Goal: Complete application form

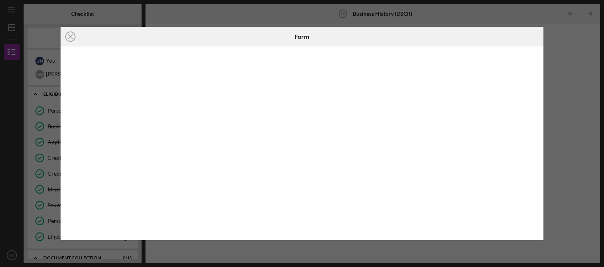
scroll to position [238, 0]
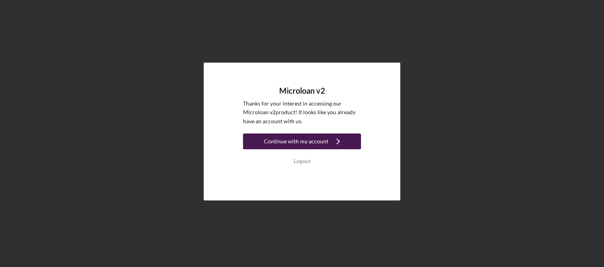
click at [296, 140] on div "Continue with my account" at bounding box center [296, 141] width 65 height 16
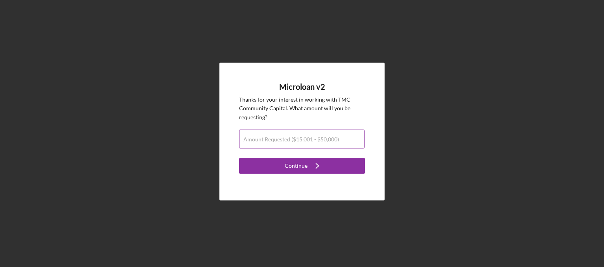
click at [311, 140] on label "Amount Requested ($15,001 - $50,000)" at bounding box center [291, 139] width 96 height 6
click at [311, 140] on input "Amount Requested ($15,001 - $50,000)" at bounding box center [301, 138] width 125 height 19
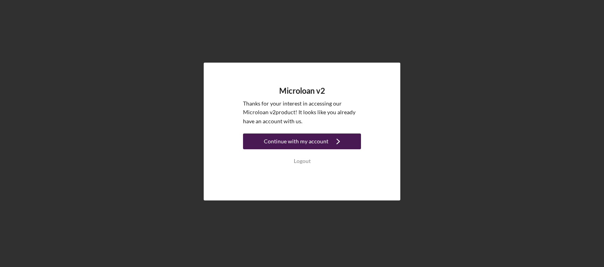
click at [301, 140] on div "Continue with my account" at bounding box center [296, 141] width 65 height 16
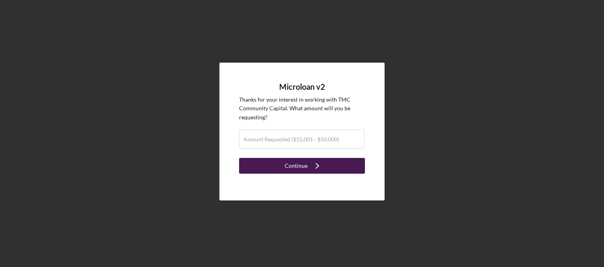
click at [290, 164] on div "Continue" at bounding box center [296, 166] width 23 height 16
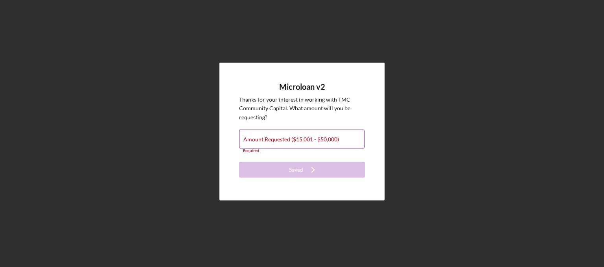
click at [301, 141] on label "Amount Requested ($15,001 - $50,000)" at bounding box center [291, 139] width 96 height 6
click at [301, 141] on input "Amount Requested ($15,001 - $50,000)" at bounding box center [301, 138] width 125 height 19
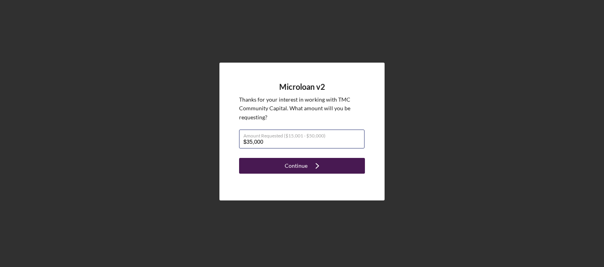
type input "$35,000"
click at [327, 172] on button "Continue Icon/Navigate" at bounding box center [302, 166] width 126 height 16
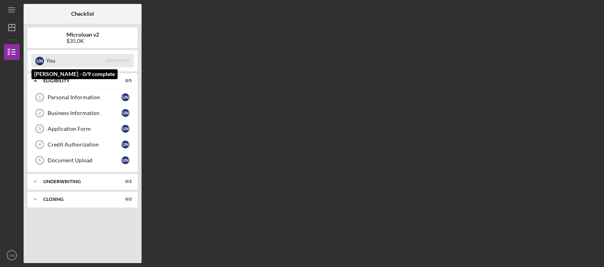
click at [72, 62] on div "You" at bounding box center [76, 60] width 60 height 13
click at [122, 61] on div at bounding box center [118, 60] width 24 height 2
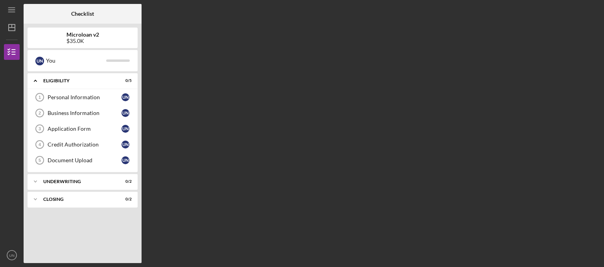
click at [107, 32] on div "Microloan v2 $35.0K" at bounding box center [83, 37] width 110 height 13
